Goal: Task Accomplishment & Management: Manage account settings

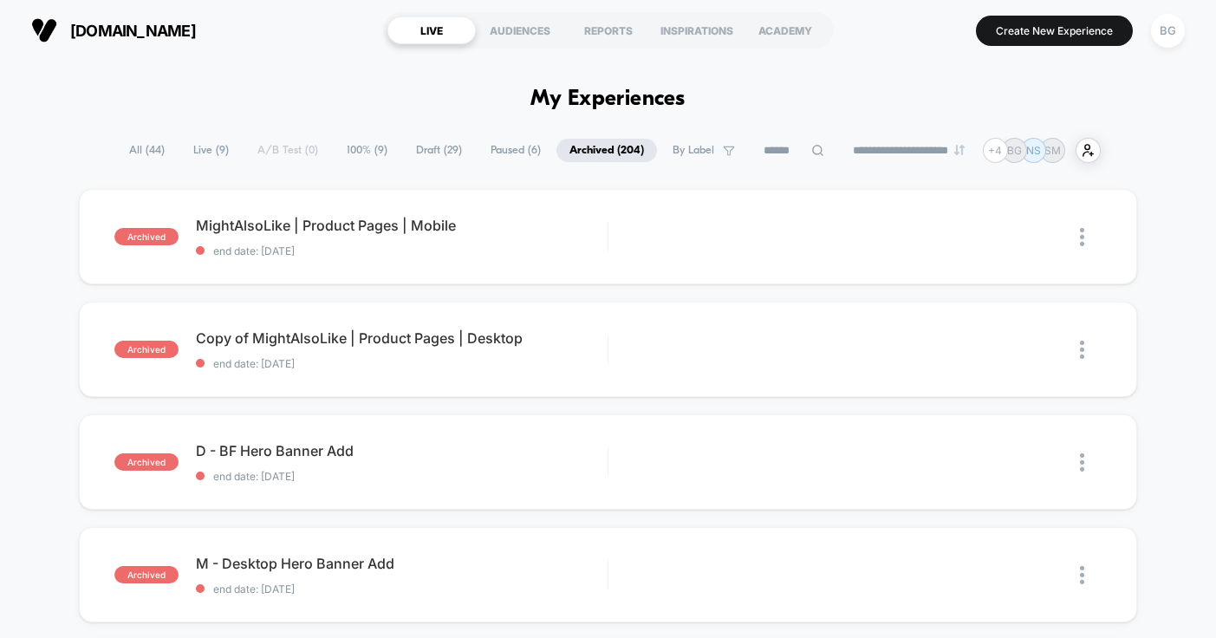
select select "*"
click at [139, 152] on span "All ( 44 )" at bounding box center [147, 150] width 62 height 23
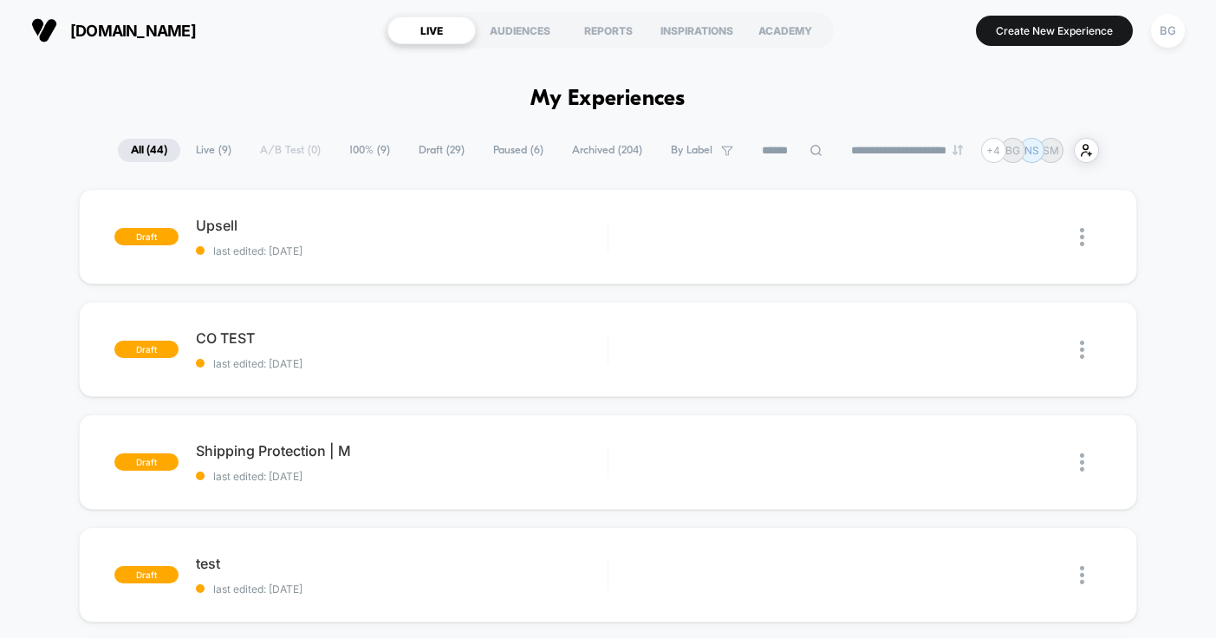
click at [201, 153] on span "Live ( 9 )" at bounding box center [214, 150] width 62 height 23
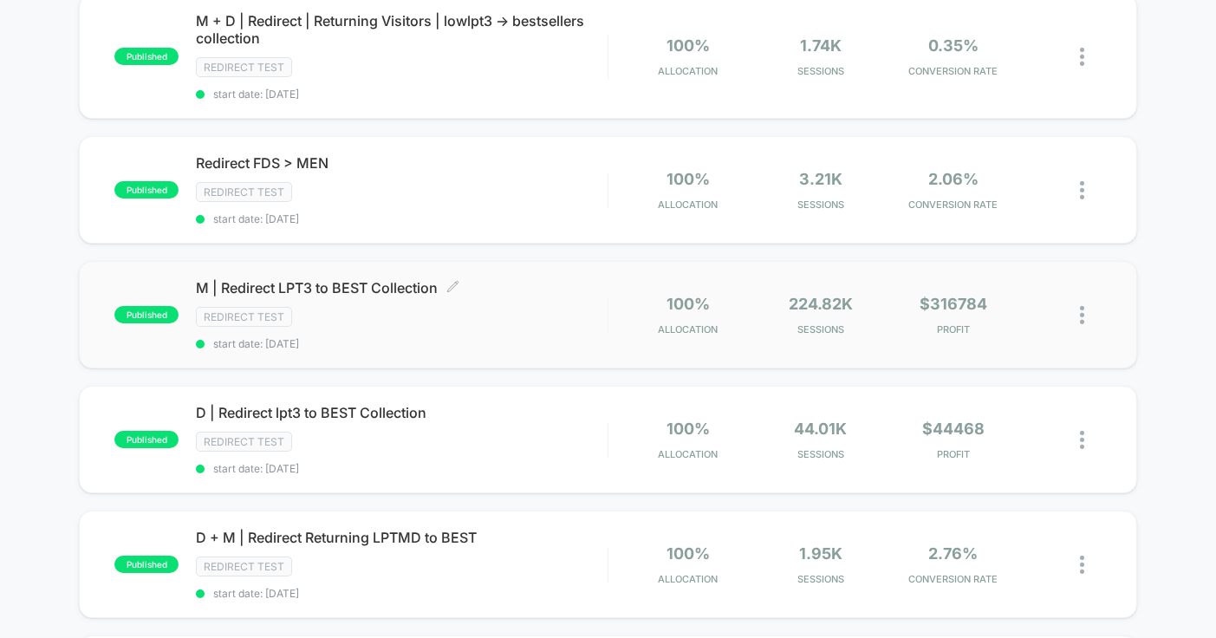
scroll to position [210, 0]
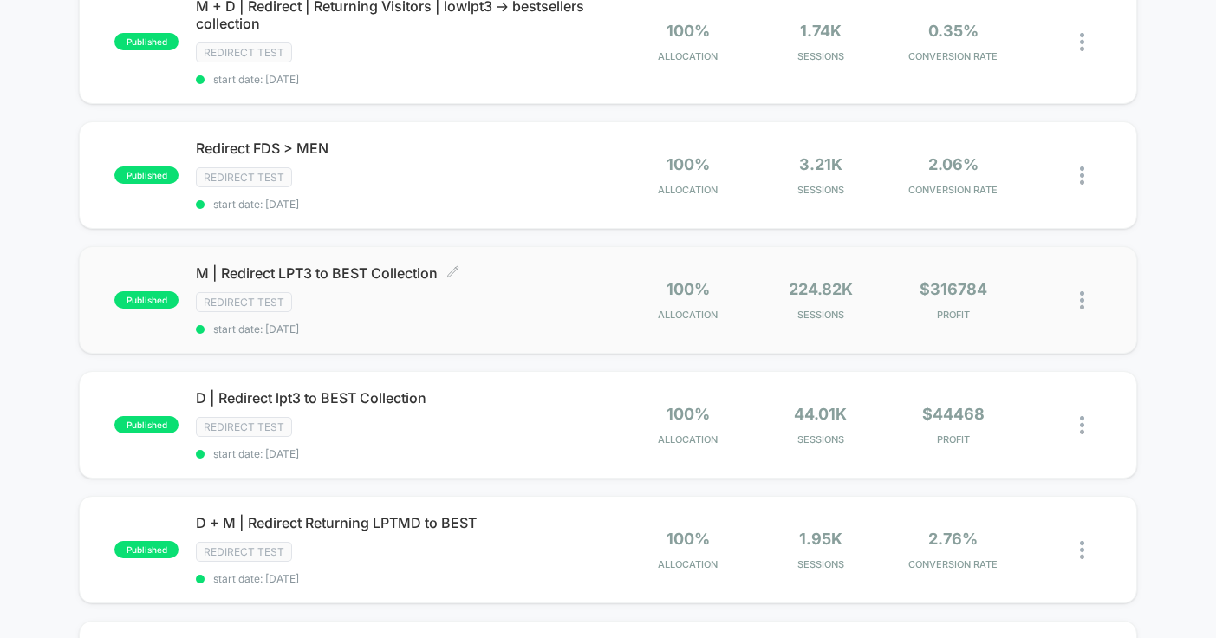
click at [316, 278] on span "M | Redirect LPT3 to BEST Collection Click to edit experience details" at bounding box center [402, 272] width 412 height 17
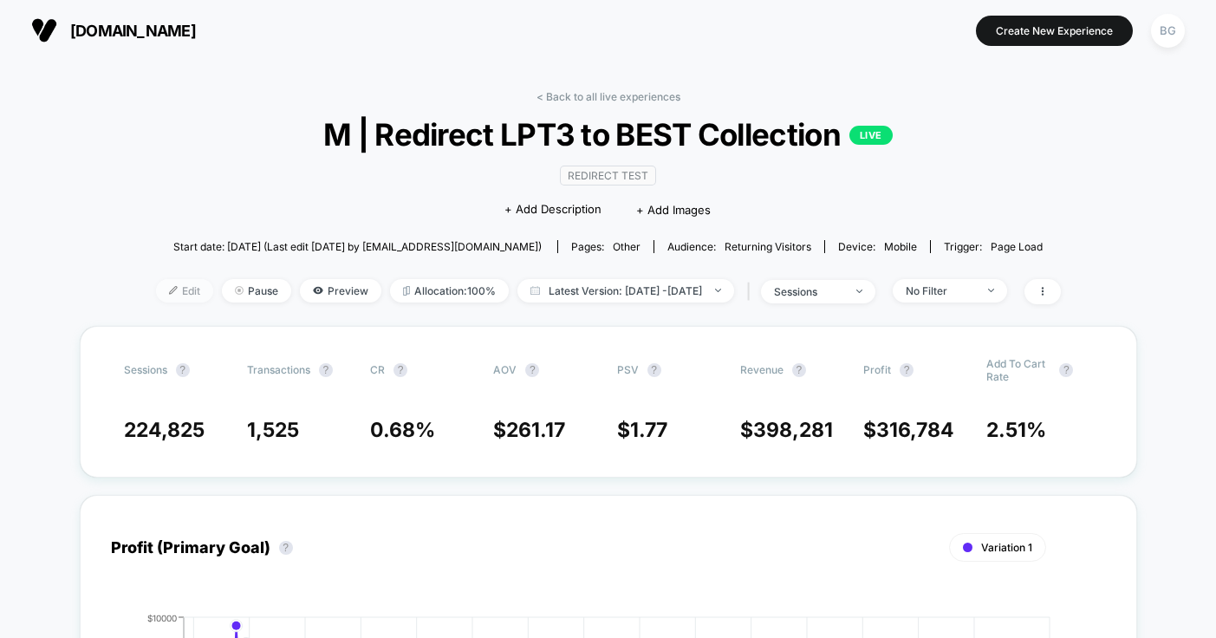
click at [156, 298] on span "Edit" at bounding box center [184, 290] width 57 height 23
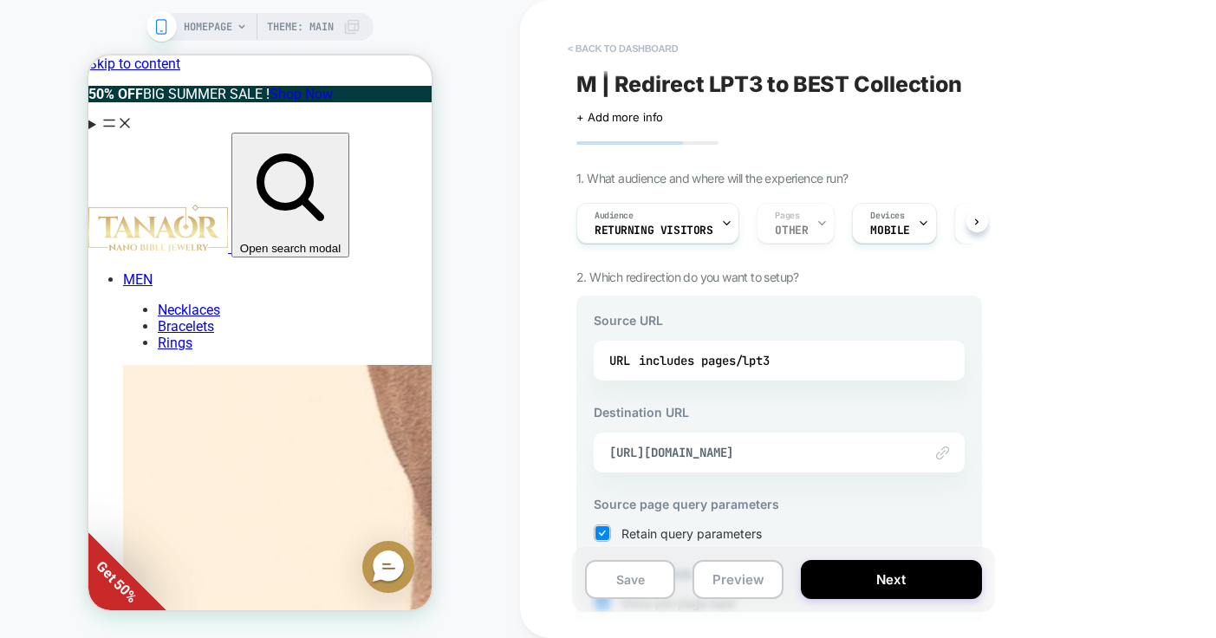
click at [590, 47] on button "< back to dashboard" at bounding box center [622, 49] width 127 height 28
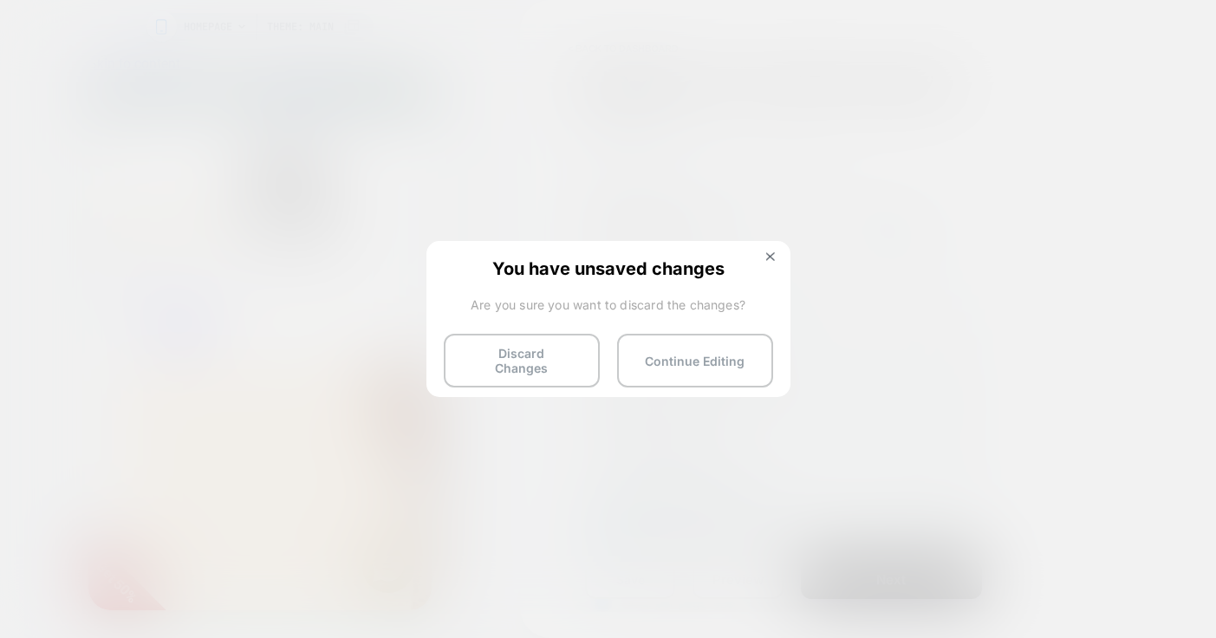
click at [503, 367] on button "Discard Changes" at bounding box center [522, 361] width 156 height 54
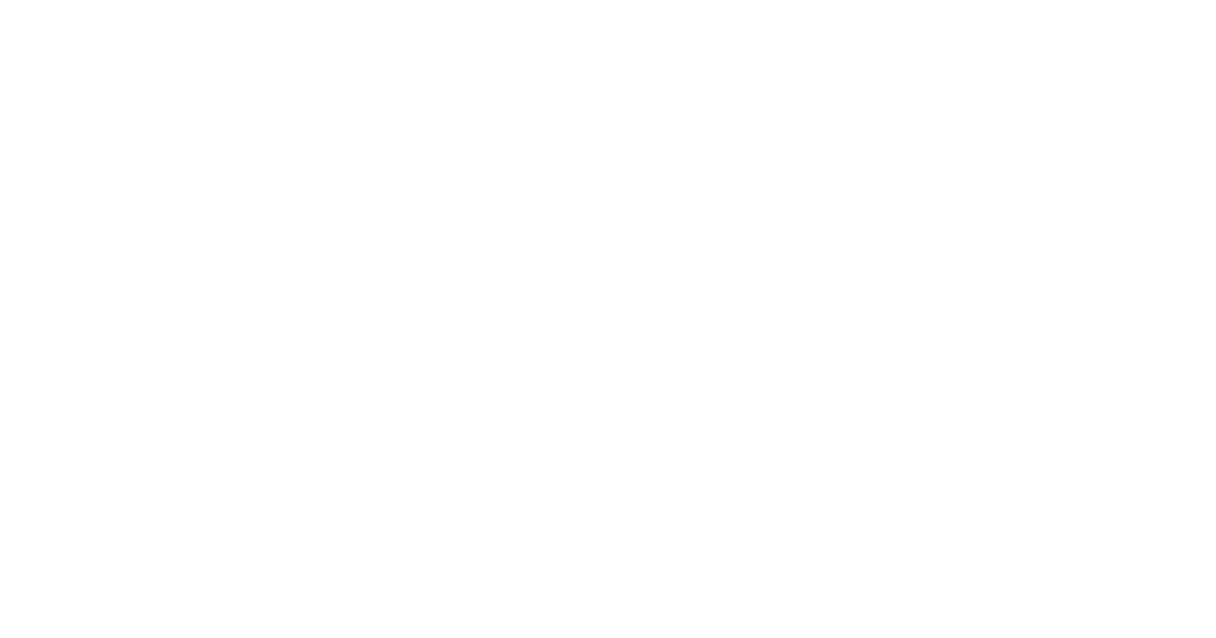
select select "*"
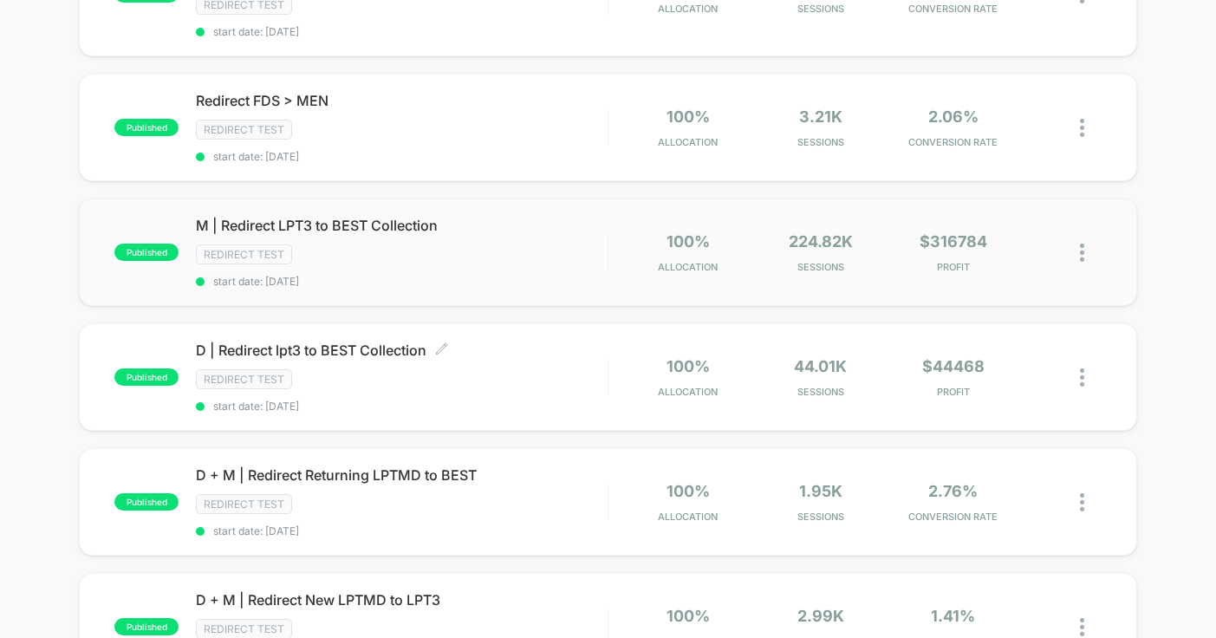
scroll to position [265, 0]
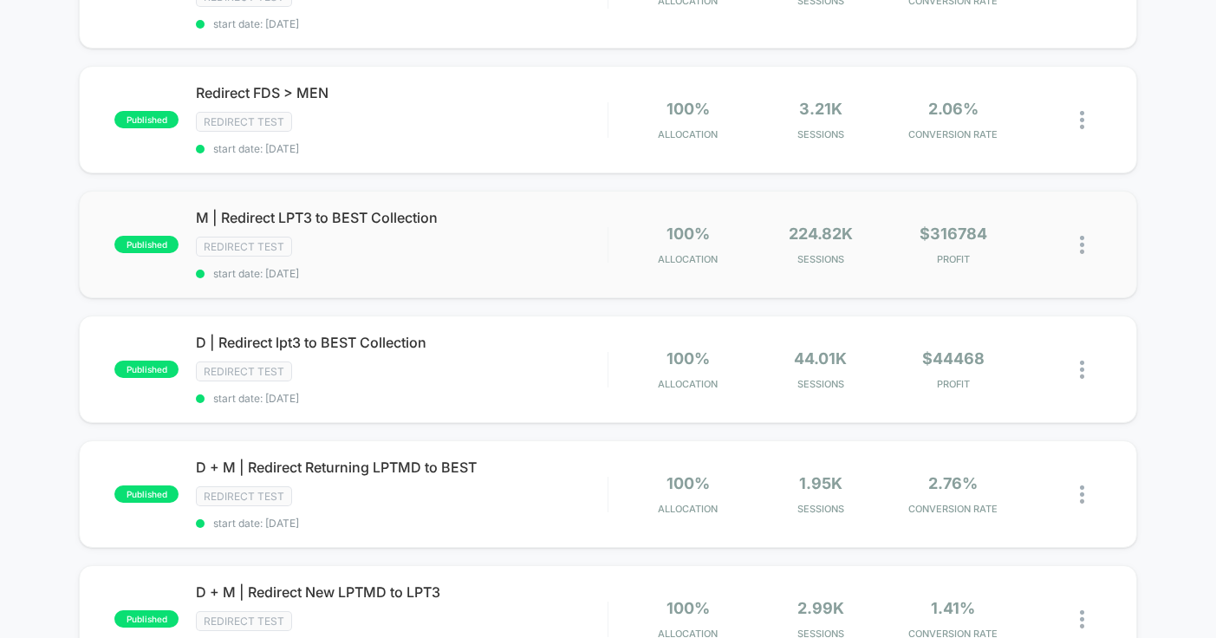
click at [1080, 244] on img at bounding box center [1082, 245] width 4 height 18
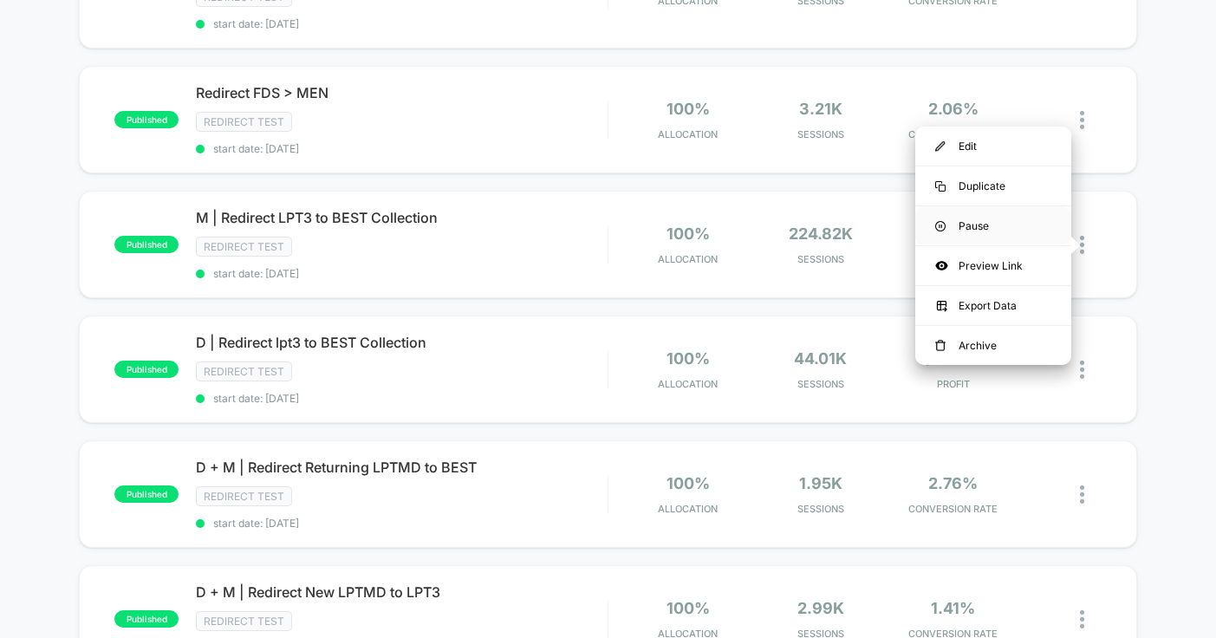
click at [984, 230] on div "Pause" at bounding box center [993, 225] width 156 height 39
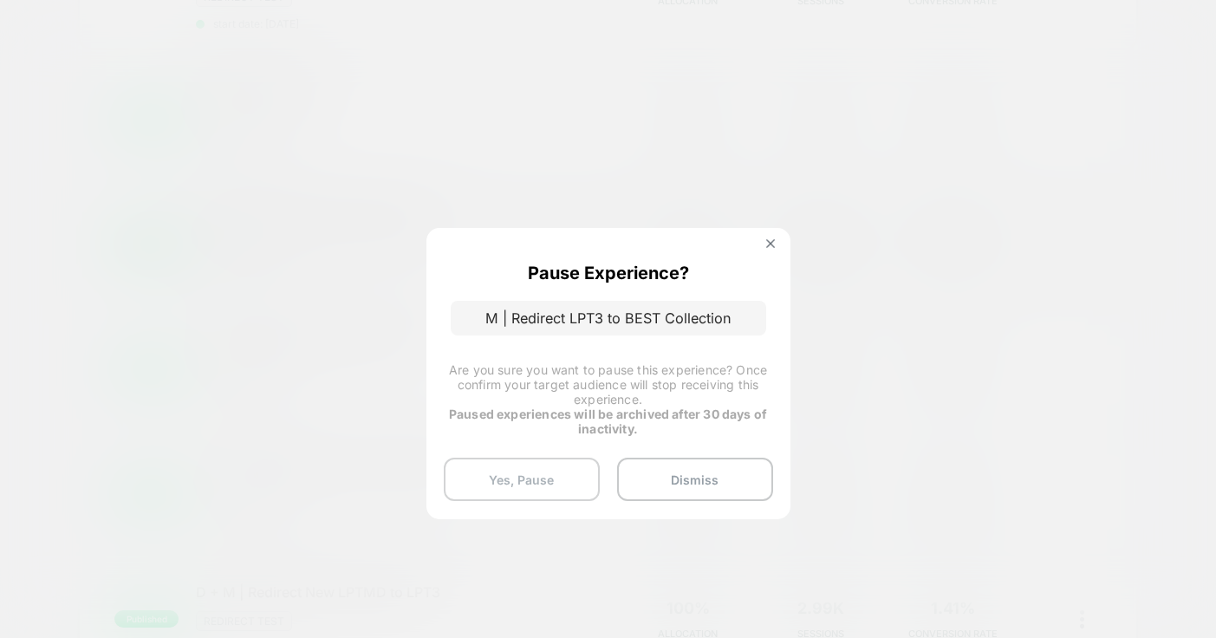
click at [548, 475] on button "Yes, Pause" at bounding box center [522, 479] width 156 height 43
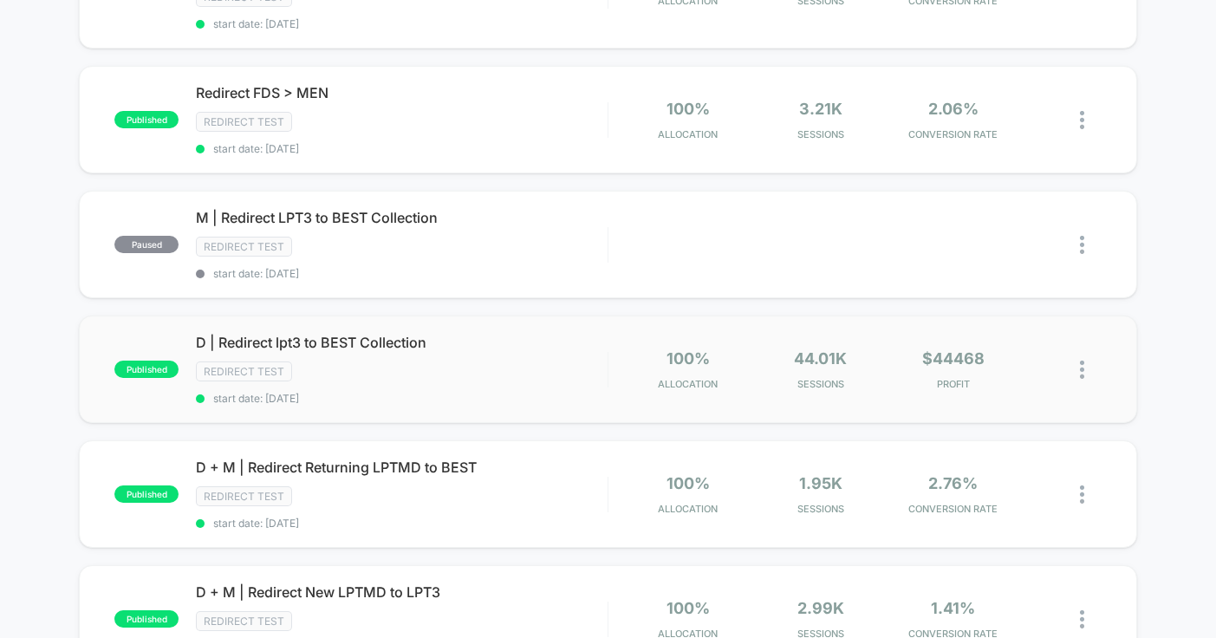
click at [1080, 374] on img at bounding box center [1082, 370] width 4 height 18
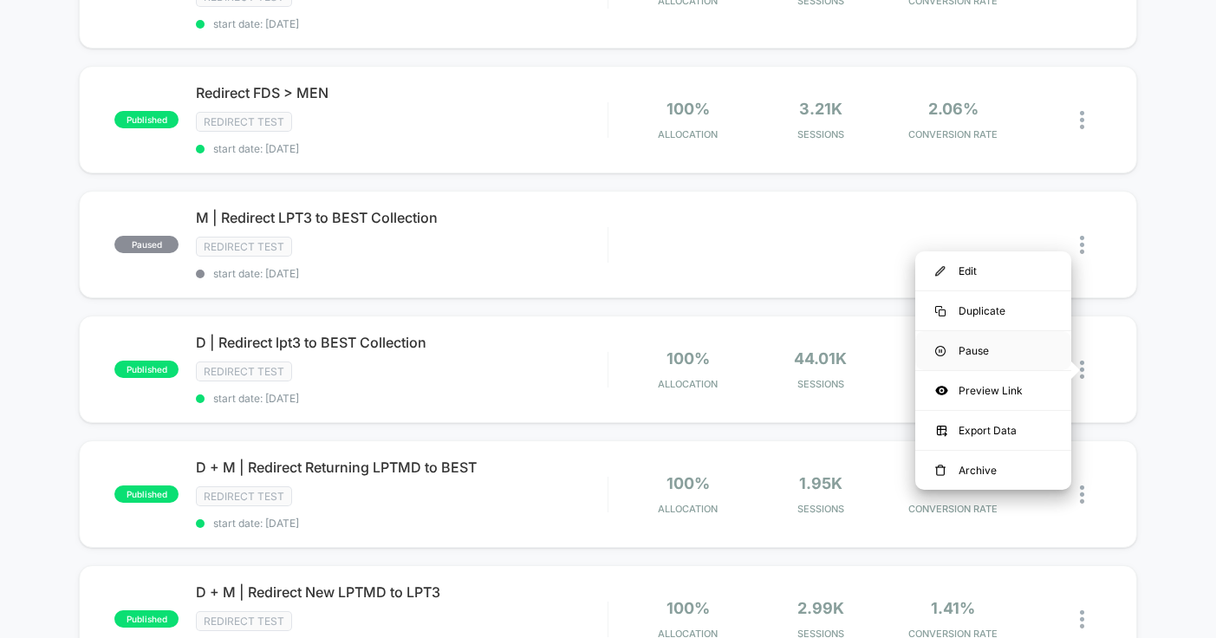
click at [972, 357] on div "Pause" at bounding box center [993, 350] width 156 height 39
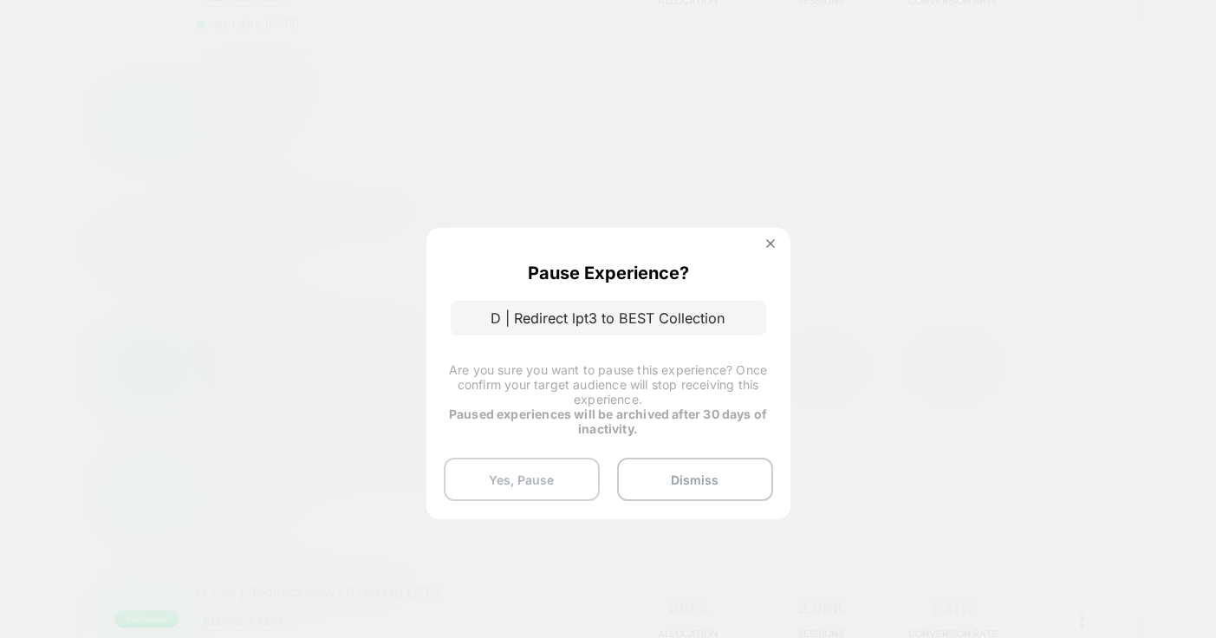
click at [536, 479] on button "Yes, Pause" at bounding box center [522, 479] width 156 height 43
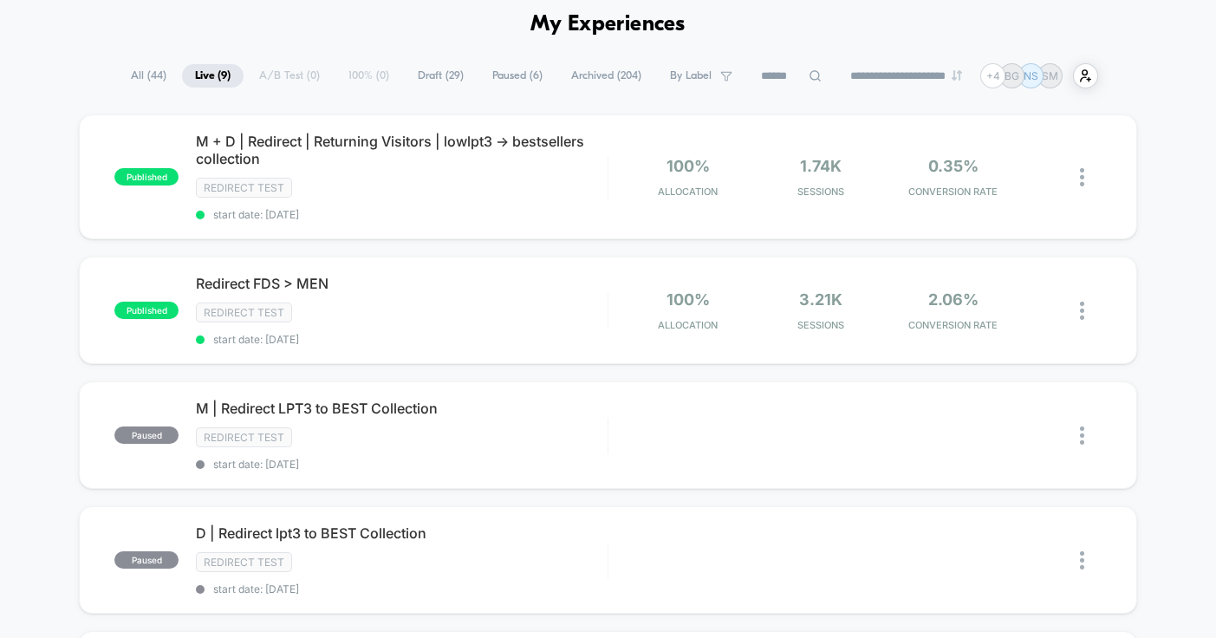
scroll to position [61, 0]
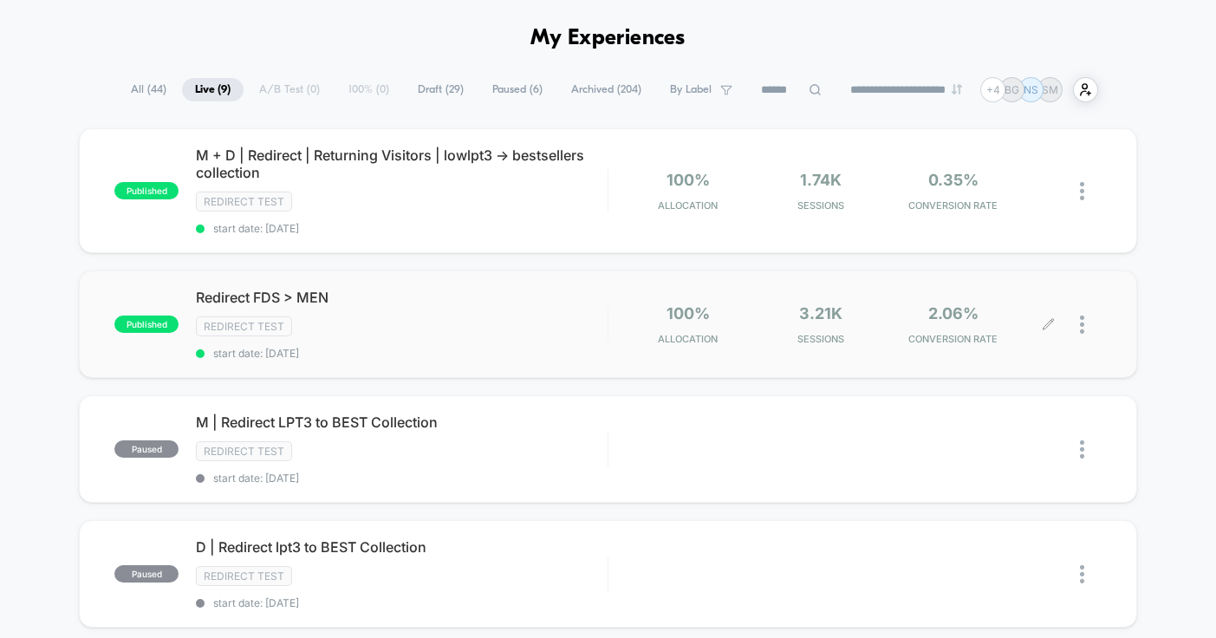
click at [1077, 332] on div at bounding box center [1075, 324] width 53 height 41
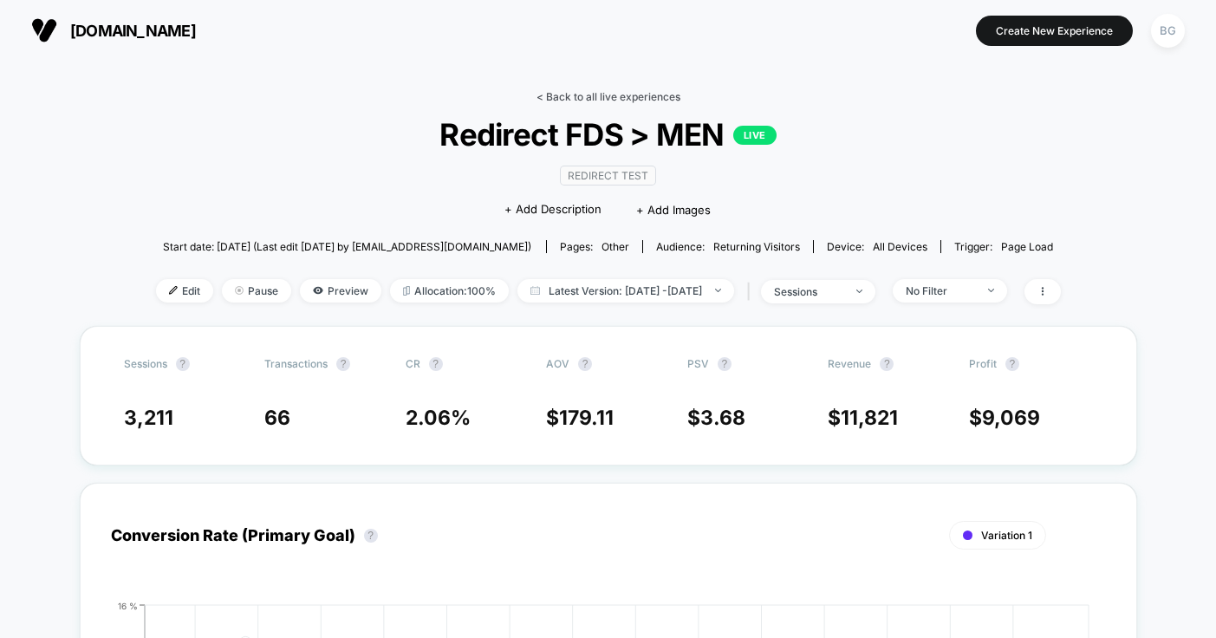
click at [595, 93] on link "< Back to all live experiences" at bounding box center [608, 96] width 144 height 13
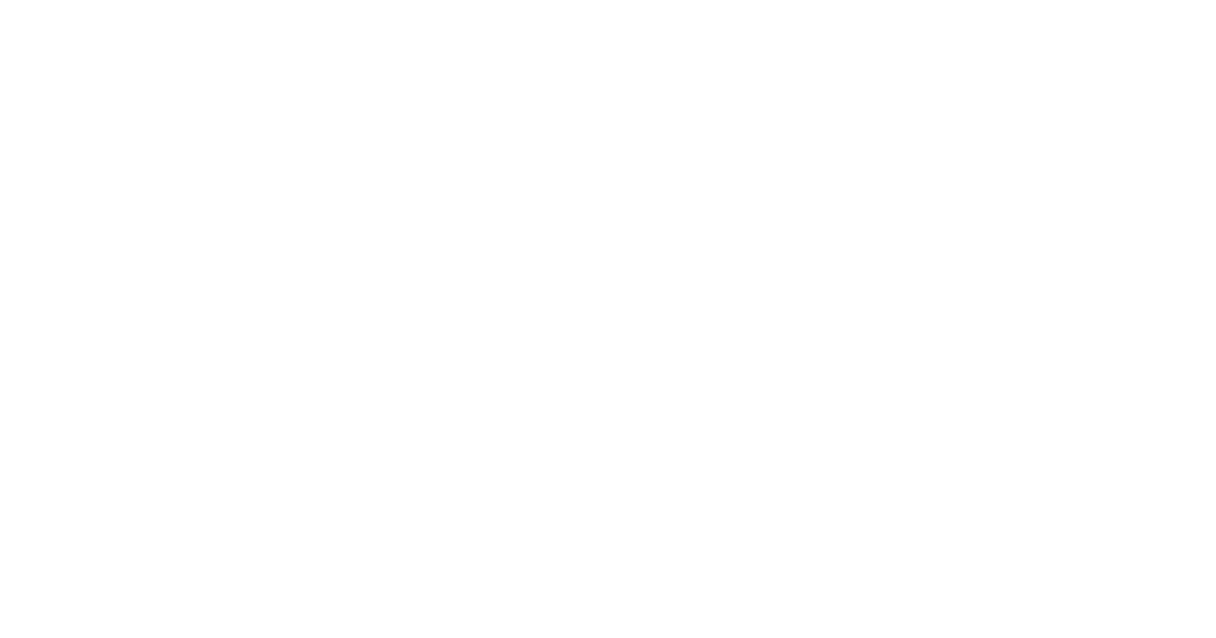
select select "*"
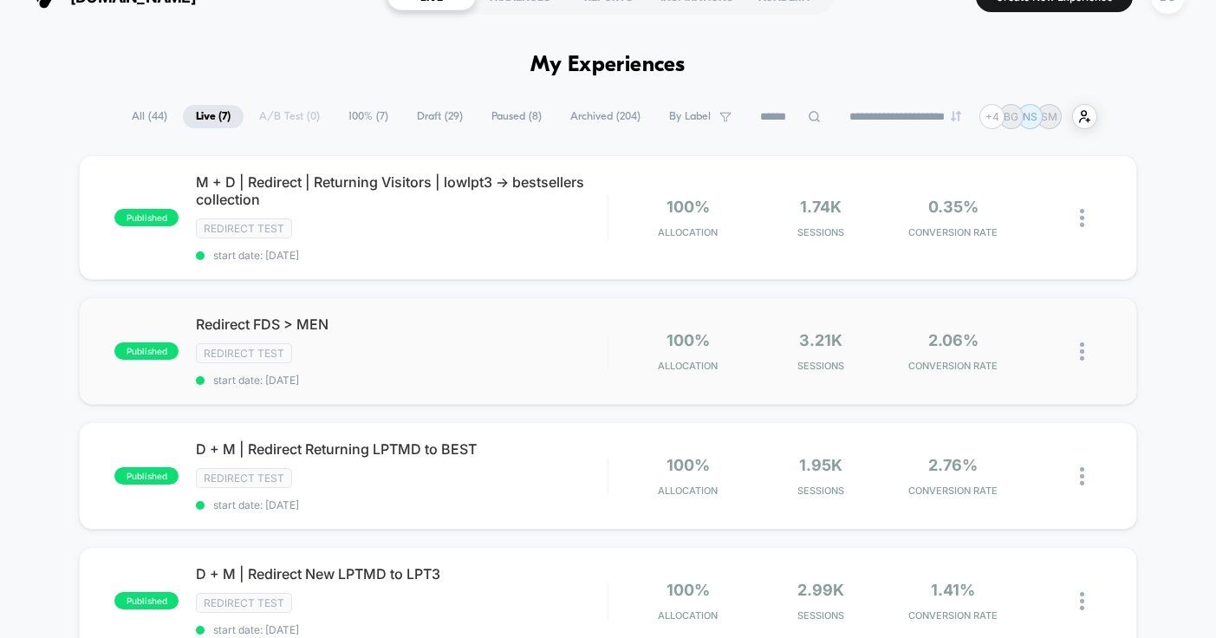
scroll to position [36, 0]
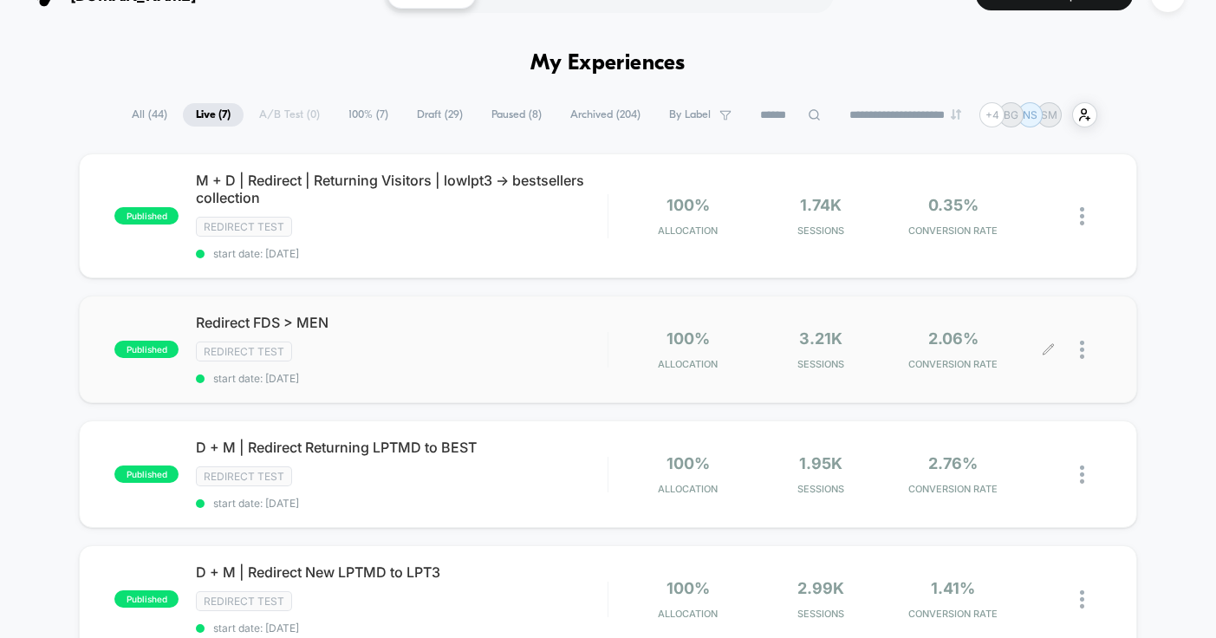
click at [1084, 353] on div at bounding box center [1091, 349] width 22 height 41
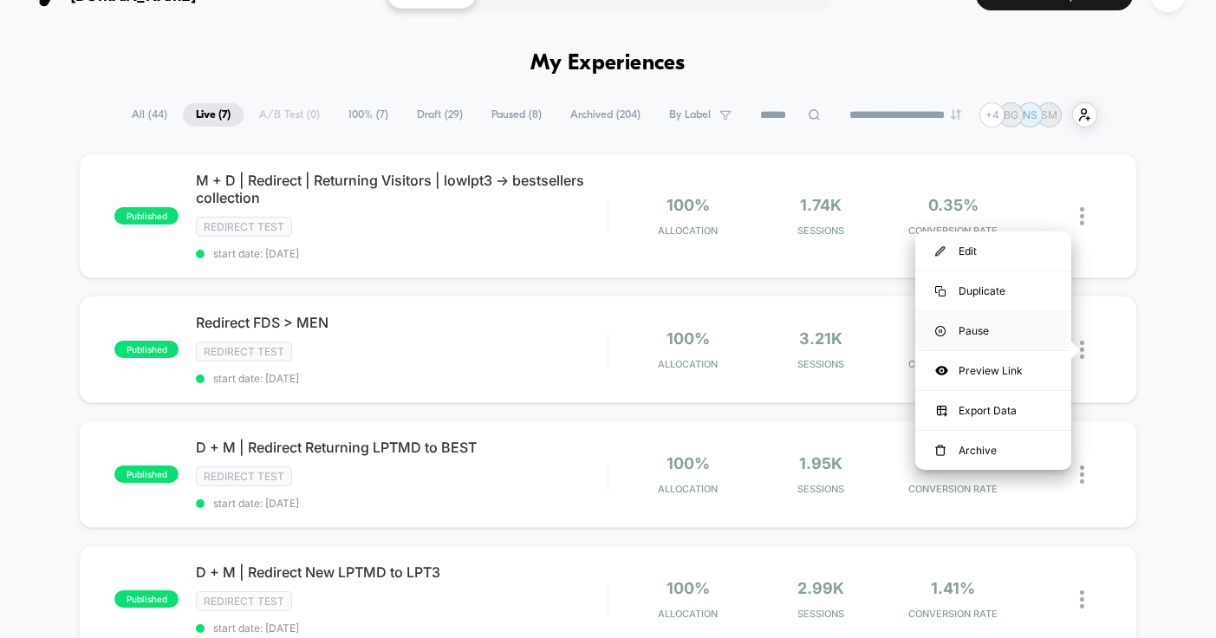
click at [997, 331] on div "Pause" at bounding box center [993, 330] width 156 height 39
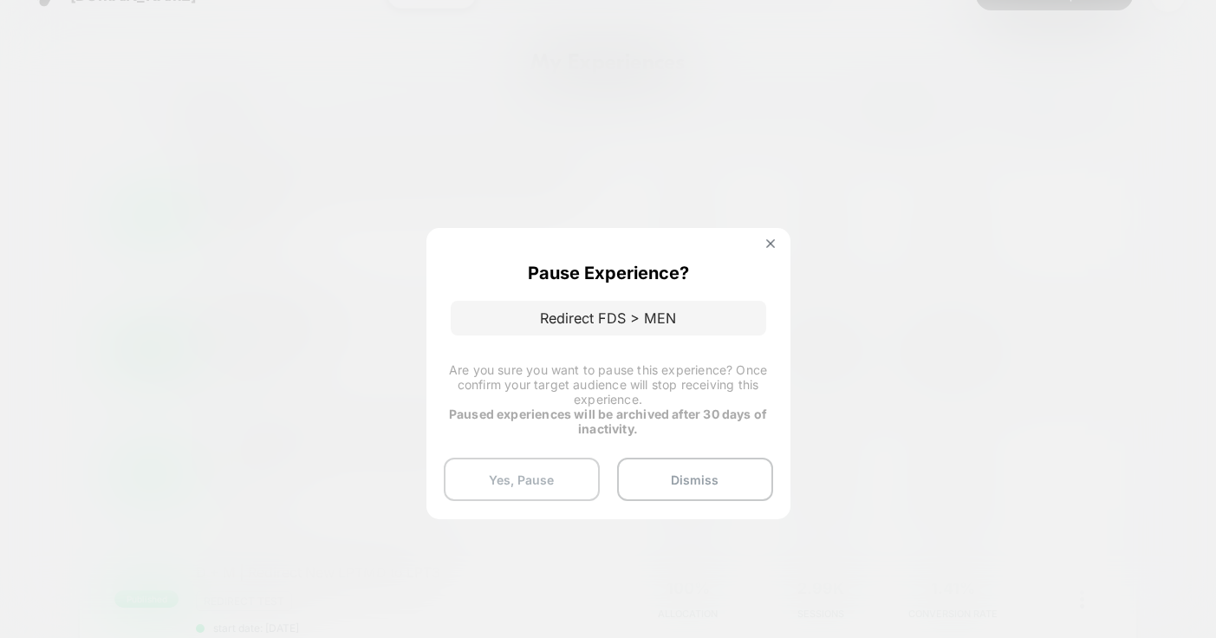
click at [511, 477] on button "Yes, Pause" at bounding box center [522, 479] width 156 height 43
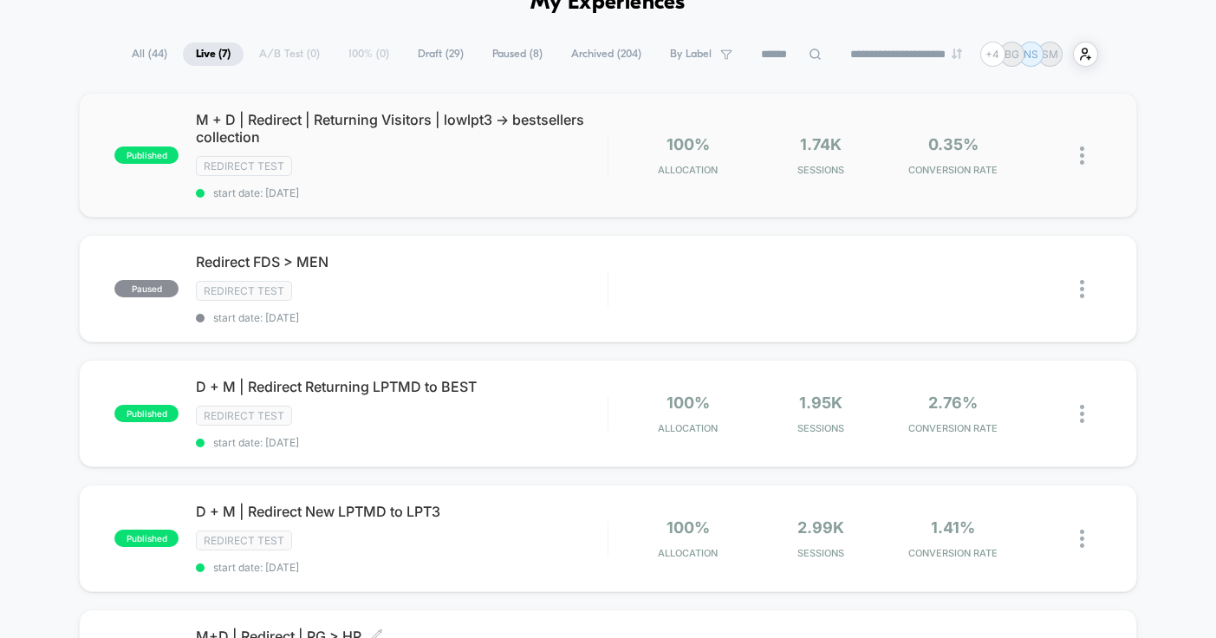
scroll to position [0, 0]
